Goal: Use online tool/utility: Utilize a website feature to perform a specific function

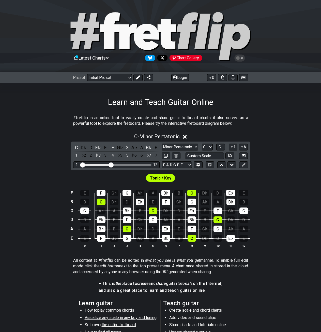
click at [135, 136] on span "C - Minor Pentatonic" at bounding box center [157, 136] width 46 height 6
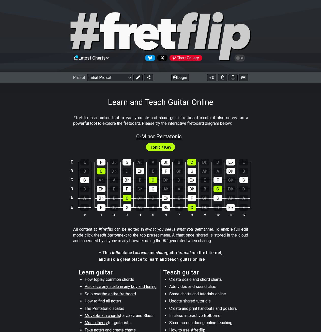
click at [140, 136] on span "C - Minor Pentatonic" at bounding box center [159, 136] width 46 height 6
select select "C"
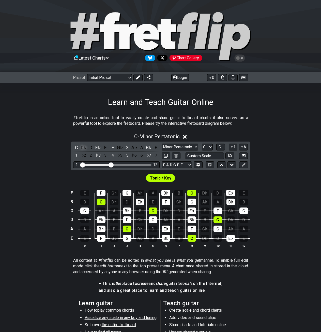
click at [84, 147] on div "D♭" at bounding box center [83, 147] width 7 height 7
click at [84, 148] on div "D♭" at bounding box center [83, 147] width 7 height 7
click at [184, 135] on icon at bounding box center [182, 136] width 4 height 5
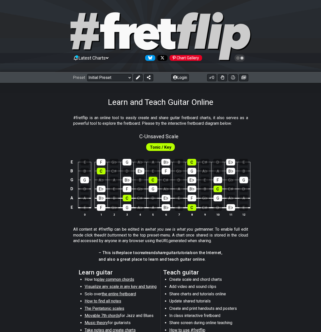
click at [181, 147] on div "Tonic / Key" at bounding box center [160, 145] width 321 height 13
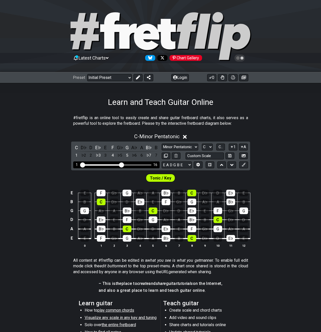
drag, startPoint x: 112, startPoint y: 164, endPoint x: 121, endPoint y: 164, distance: 8.4
click at [121, 164] on input "Visible fret range" at bounding box center [116, 164] width 72 height 0
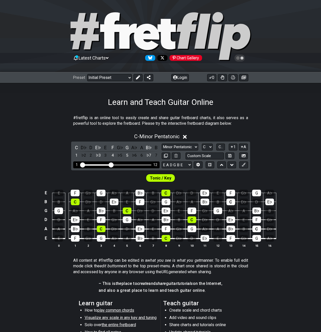
drag, startPoint x: 121, startPoint y: 164, endPoint x: 112, endPoint y: 164, distance: 8.1
click at [112, 164] on input "Visible fret range" at bounding box center [116, 164] width 72 height 0
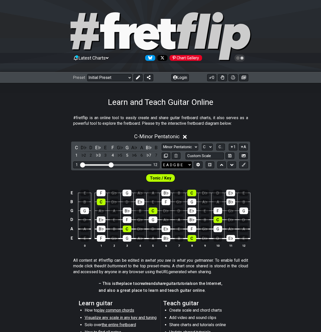
click at [176, 163] on select "E A D G B E E A D G B E E A D G B E B E A D F♯ B A D G C E A D A D G B E E♭ A♭ …" at bounding box center [177, 164] width 30 height 7
click at [201, 155] on input "text" at bounding box center [205, 155] width 39 height 7
type input "Custom Scale"
click at [189, 148] on select "Minor Pentatonic Click to edit Minor Pentatonic Major Pentatonic Minor Blues Ma…" at bounding box center [180, 146] width 37 height 7
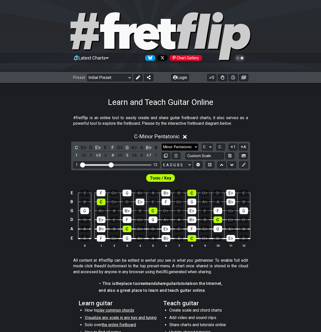
click at [189, 148] on select "Minor Pentatonic Click to edit Minor Pentatonic Major Pentatonic Minor Blues Ma…" at bounding box center [180, 146] width 37 height 7
click at [212, 147] on select "A♭ A A♯ B♭ B C C♯ D♭ D D♯ E♭ E F F♯ G♭ G G♯" at bounding box center [207, 146] width 11 height 7
select select "F#"
click at [202, 143] on select "A♭ A A♯ B♭ B C C♯ D♭ D D♯ E♭ E F F♯ G♭ G G♯" at bounding box center [207, 146] width 11 height 7
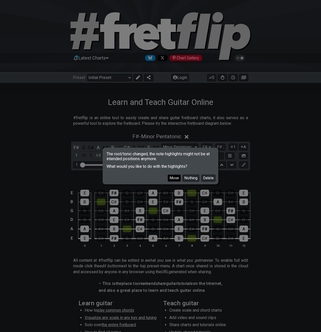
click at [176, 180] on button "Move" at bounding box center [174, 177] width 13 height 7
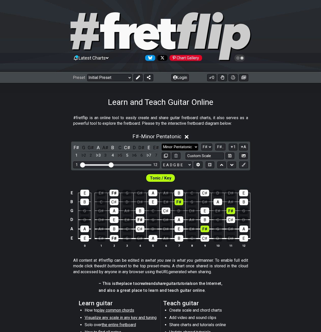
click at [182, 147] on select "Minor Pentatonic Click to edit Minor Pentatonic Major Pentatonic Minor Blues Ma…" at bounding box center [180, 146] width 37 height 7
select select "Minor / Aeolian"
click at [162, 143] on select "Minor Pentatonic Click to edit Minor Pentatonic Major Pentatonic Minor Blues Ma…" at bounding box center [180, 146] width 37 height 7
